Goal: Task Accomplishment & Management: Manage account settings

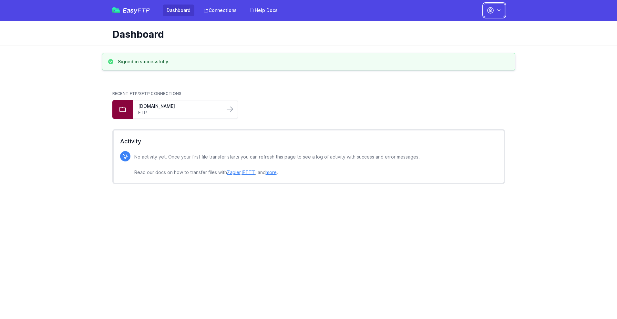
click at [494, 10] on button "button" at bounding box center [493, 11] width 21 height 14
click at [474, 27] on link "Account Settings" at bounding box center [474, 27] width 62 height 12
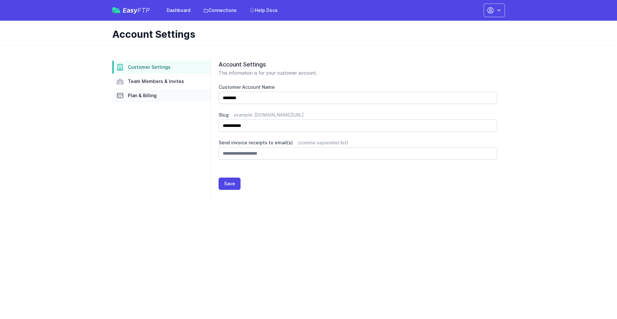
click at [161, 96] on link "Plan & Billing" at bounding box center [161, 95] width 98 height 13
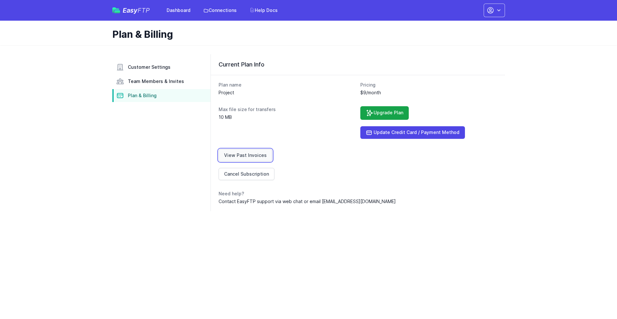
click at [244, 155] on link "View Past Invoices" at bounding box center [246, 155] width 54 height 12
